Goal: Task Accomplishment & Management: Manage account settings

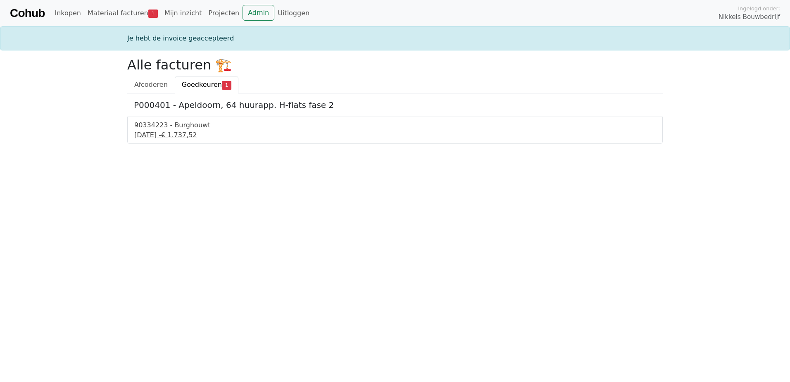
click at [140, 124] on div "90334223 - Burghouwt" at bounding box center [394, 125] width 521 height 10
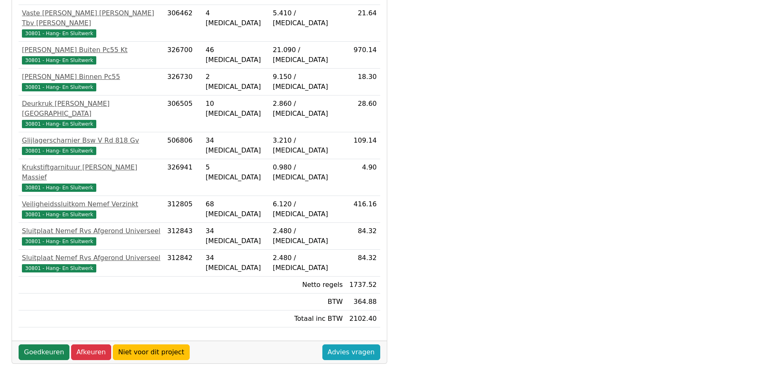
scroll to position [277, 0]
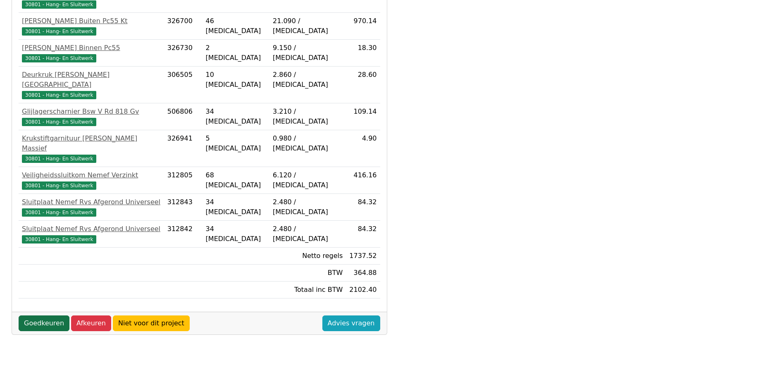
click at [40, 315] on link "Goedkeuren" at bounding box center [44, 323] width 51 height 16
